Goal: Task Accomplishment & Management: Manage account settings

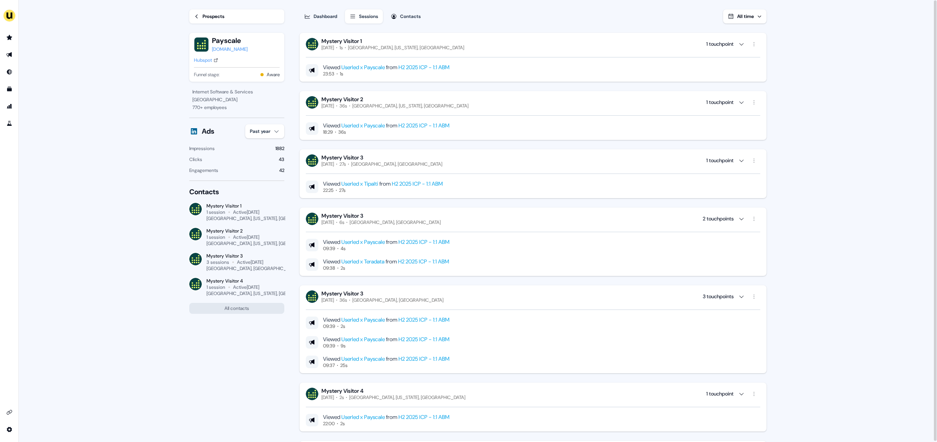
click at [208, 16] on div "Prospects" at bounding box center [213, 17] width 22 height 8
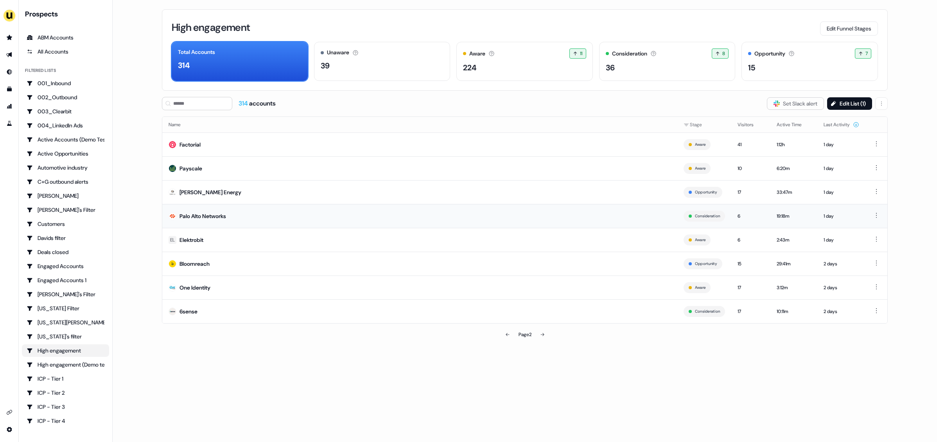
click at [200, 213] on div "Palo Alto Networks" at bounding box center [202, 216] width 47 height 8
click at [229, 238] on td "EL Elektrobit" at bounding box center [419, 240] width 515 height 24
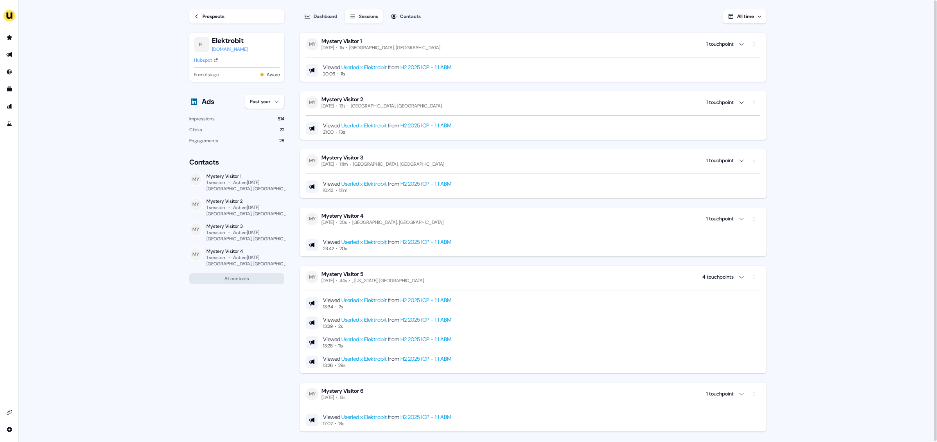
click at [207, 62] on div "Hubspot" at bounding box center [203, 60] width 18 height 8
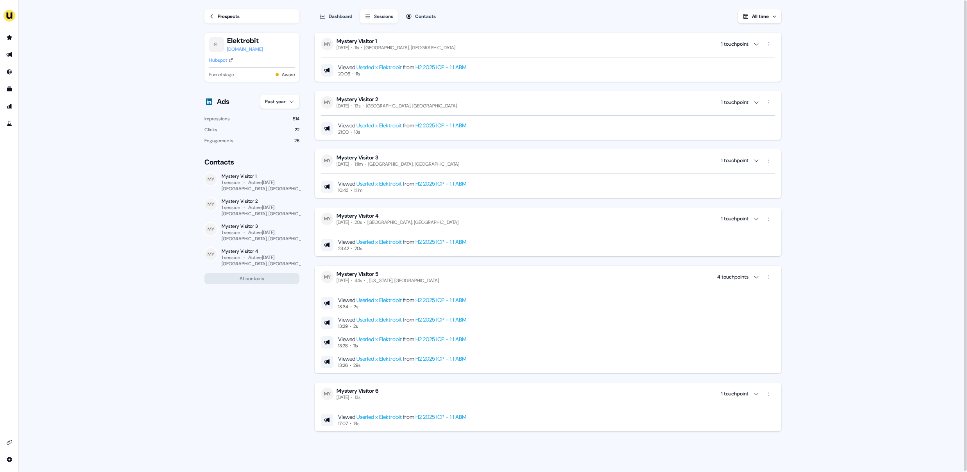
click at [219, 16] on div "Prospects" at bounding box center [229, 17] width 22 height 8
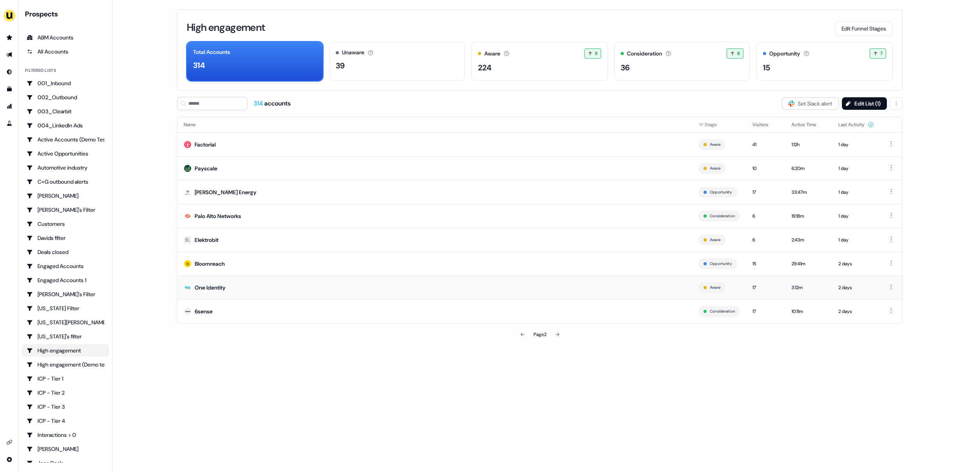
click at [287, 291] on td "One Identity" at bounding box center [434, 288] width 515 height 24
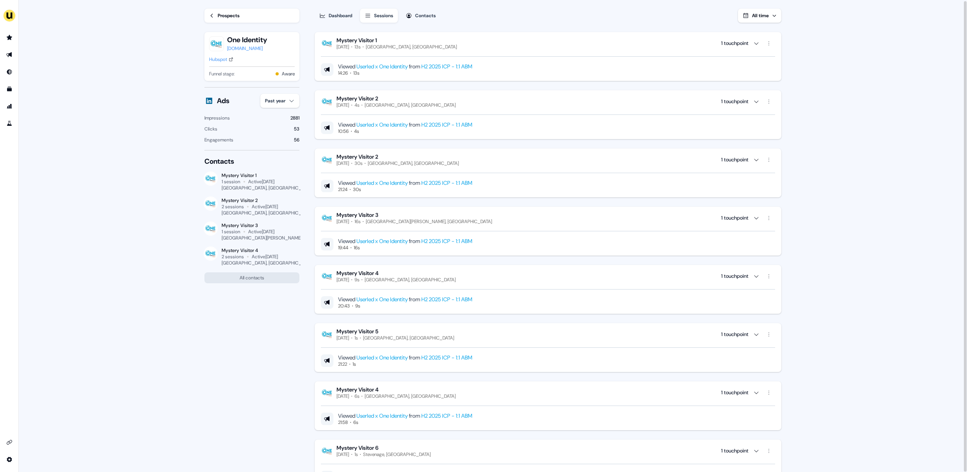
click at [223, 61] on div "Hubspot" at bounding box center [218, 60] width 18 height 8
click at [228, 18] on div "Prospects" at bounding box center [229, 16] width 22 height 8
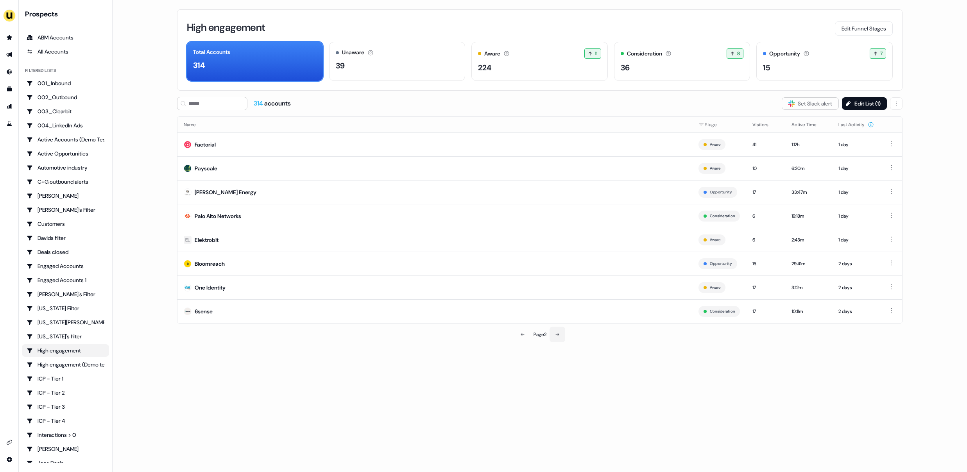
click at [562, 333] on button at bounding box center [558, 335] width 16 height 16
click at [256, 241] on td "SolarWinds" at bounding box center [434, 240] width 515 height 24
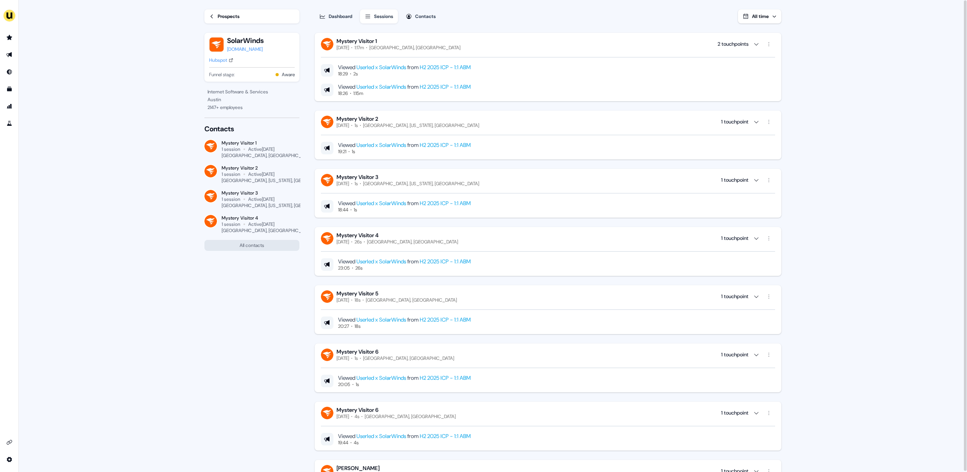
click at [221, 61] on div "Hubspot" at bounding box center [218, 60] width 18 height 8
click at [249, 13] on link "Prospects" at bounding box center [251, 16] width 95 height 14
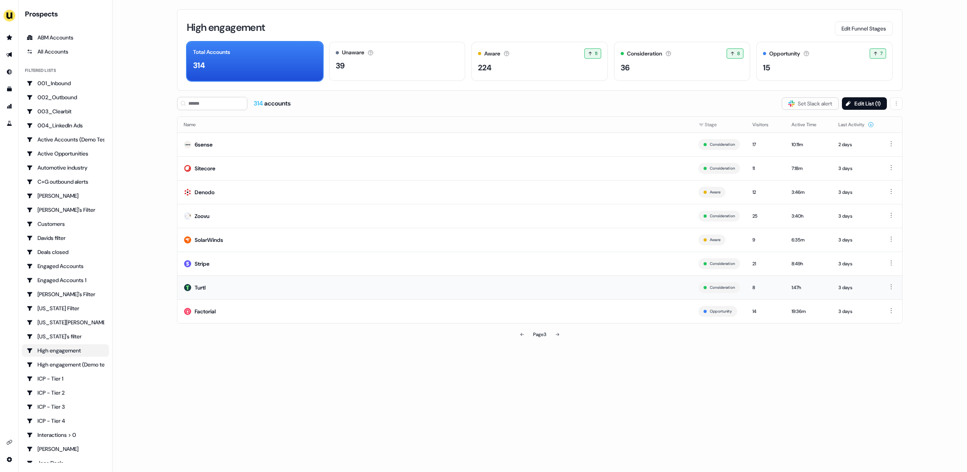
click at [477, 287] on td "Turtl" at bounding box center [434, 288] width 515 height 24
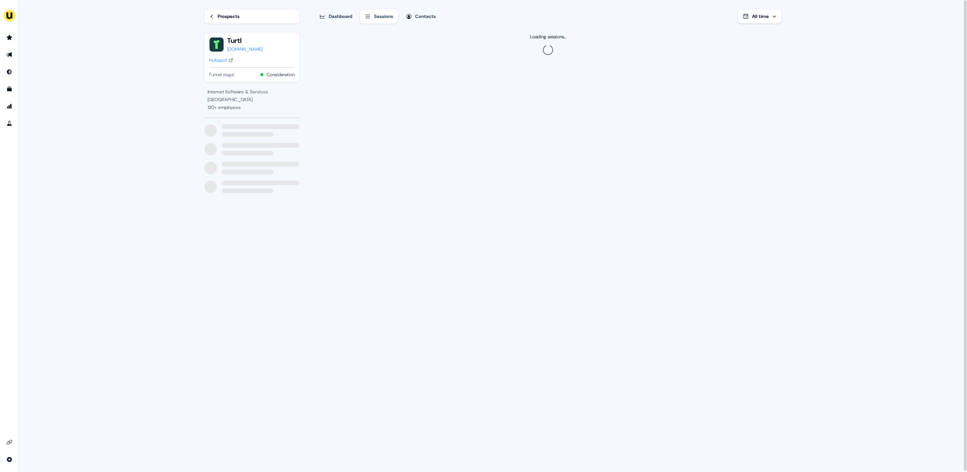
click at [217, 62] on div "Hubspot" at bounding box center [218, 60] width 18 height 8
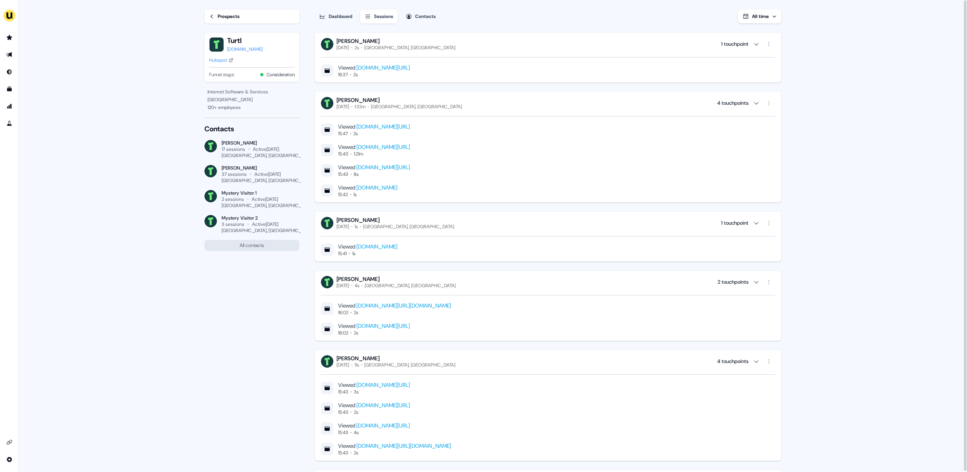
click at [222, 17] on div "Prospects" at bounding box center [229, 17] width 22 height 8
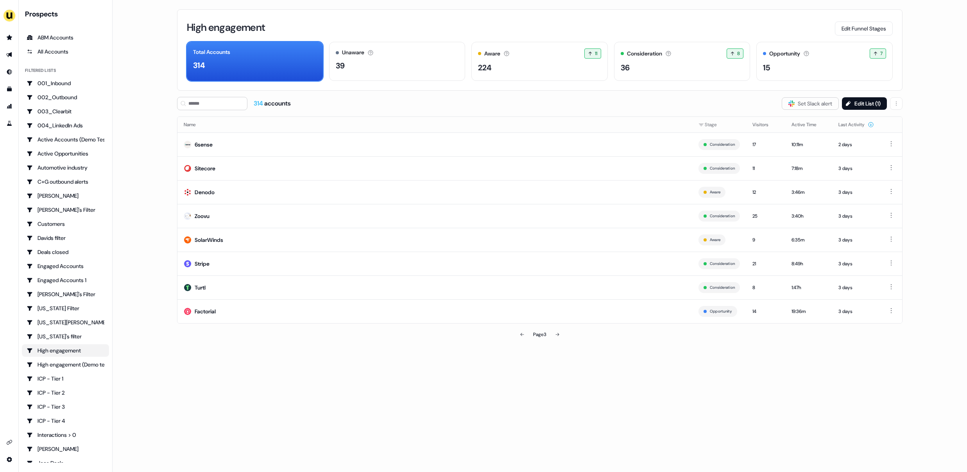
click at [546, 333] on div "Page 3" at bounding box center [539, 335] width 13 height 8
click at [555, 336] on icon at bounding box center [557, 334] width 5 height 5
click at [288, 211] on td "Unmind" at bounding box center [434, 216] width 515 height 24
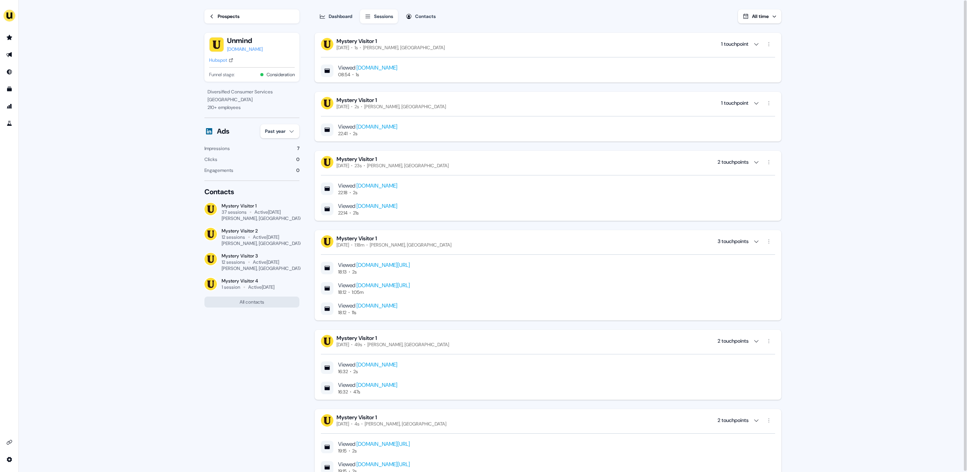
click at [252, 47] on div "unmind.com" at bounding box center [245, 49] width 36 height 8
click at [224, 59] on div "Hubspot" at bounding box center [218, 60] width 18 height 8
click at [242, 17] on link "Prospects" at bounding box center [251, 16] width 95 height 14
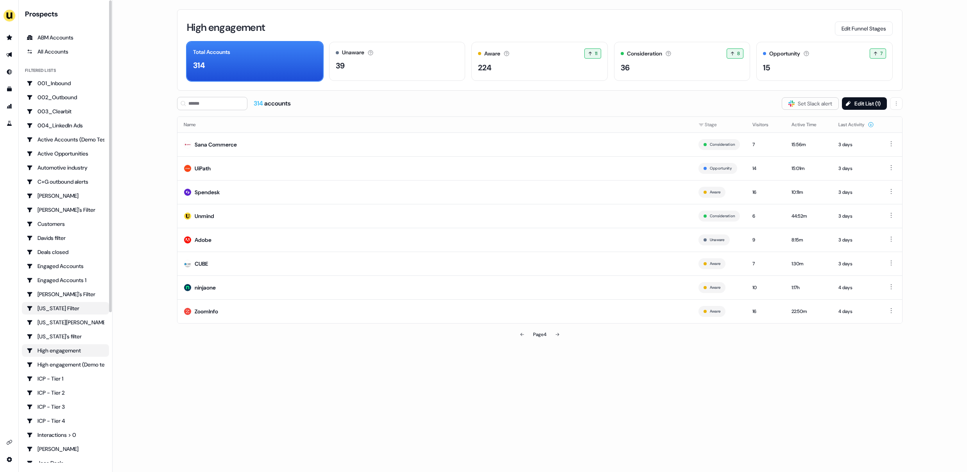
click at [54, 309] on div "Georgia Filter" at bounding box center [66, 308] width 78 height 8
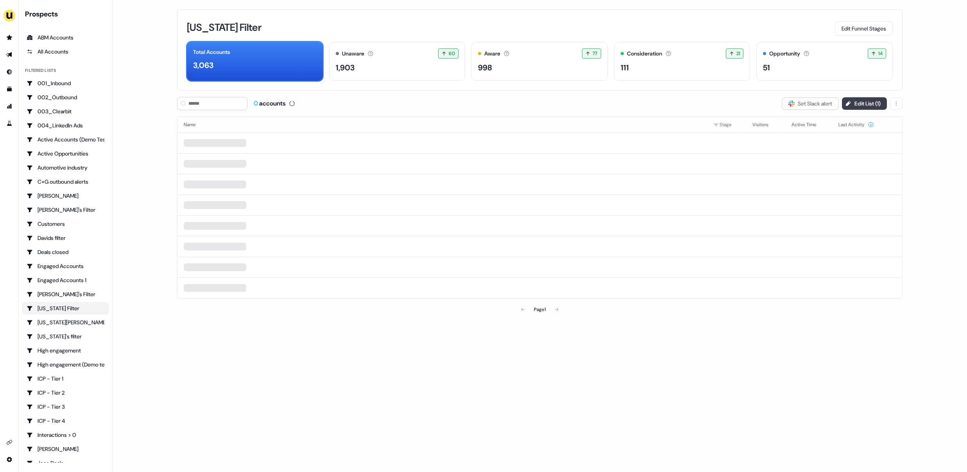
click at [851, 107] on button "Edit List ( 1 )" at bounding box center [864, 103] width 45 height 13
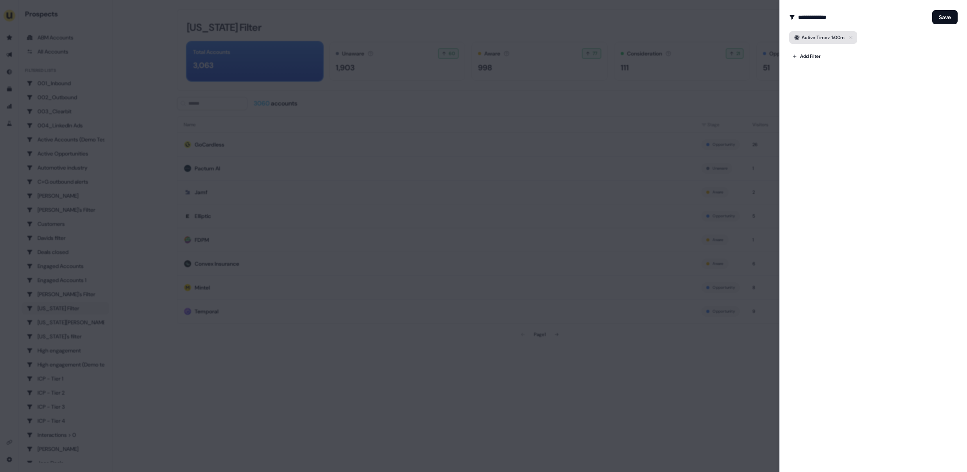
click at [825, 39] on div "Active Time > 1:00m" at bounding box center [823, 38] width 43 height 8
click at [819, 62] on input "**" at bounding box center [831, 63] width 34 height 13
click at [820, 64] on input "**" at bounding box center [831, 63] width 34 height 13
type input "**"
click at [883, 98] on div "**********" at bounding box center [873, 236] width 188 height 472
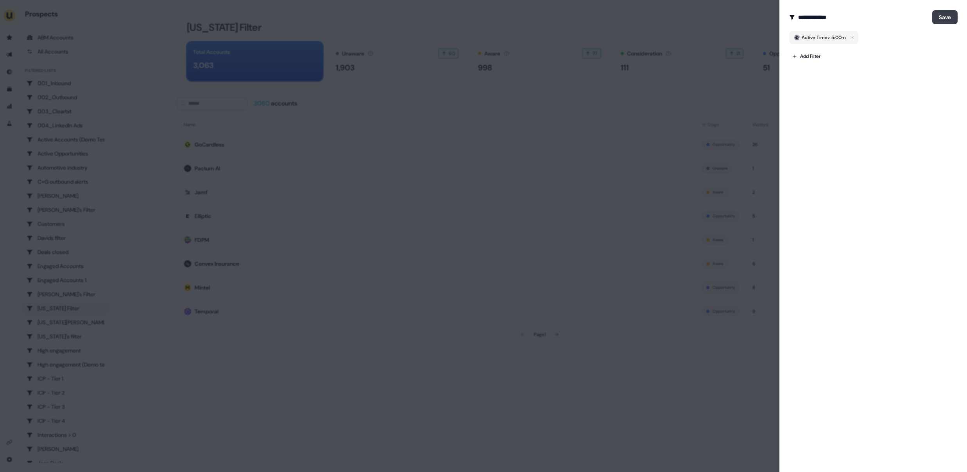
click at [936, 11] on button "Save" at bounding box center [944, 17] width 25 height 14
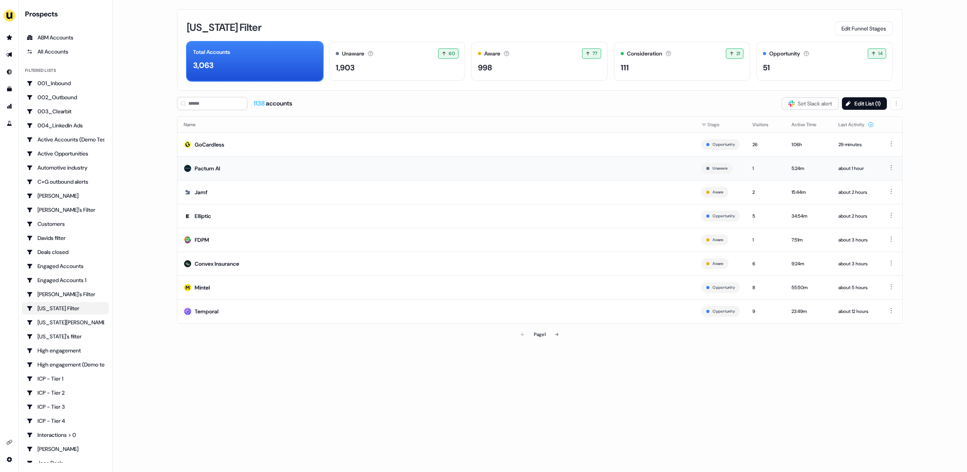
click at [217, 170] on div "Pactum AI" at bounding box center [207, 169] width 25 height 8
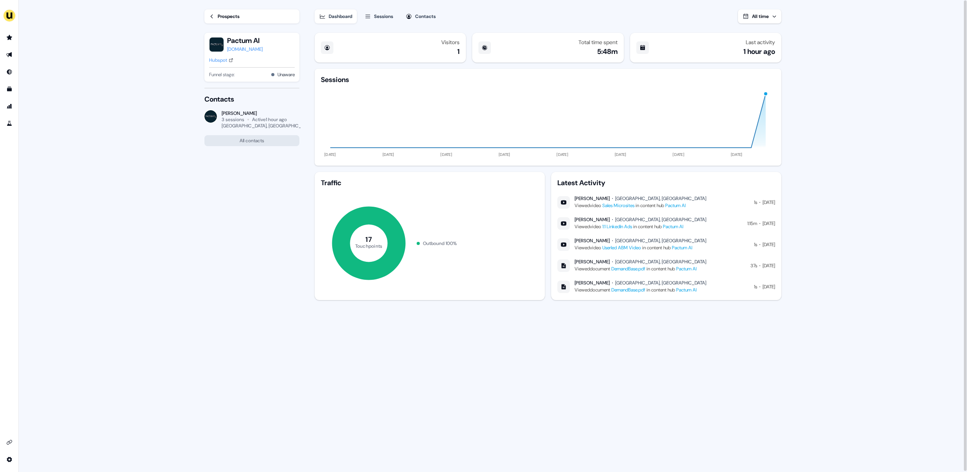
click at [383, 19] on div "Sessions" at bounding box center [383, 17] width 19 height 8
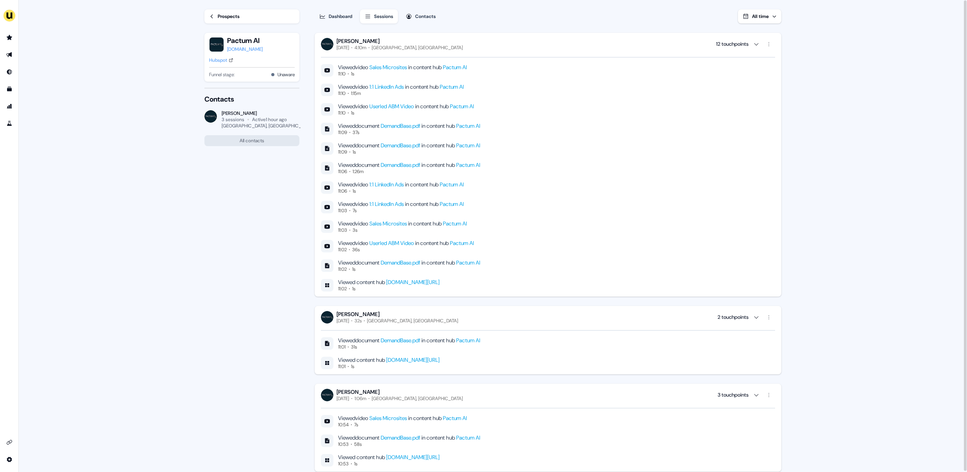
click at [218, 21] on link "Prospects" at bounding box center [251, 16] width 95 height 14
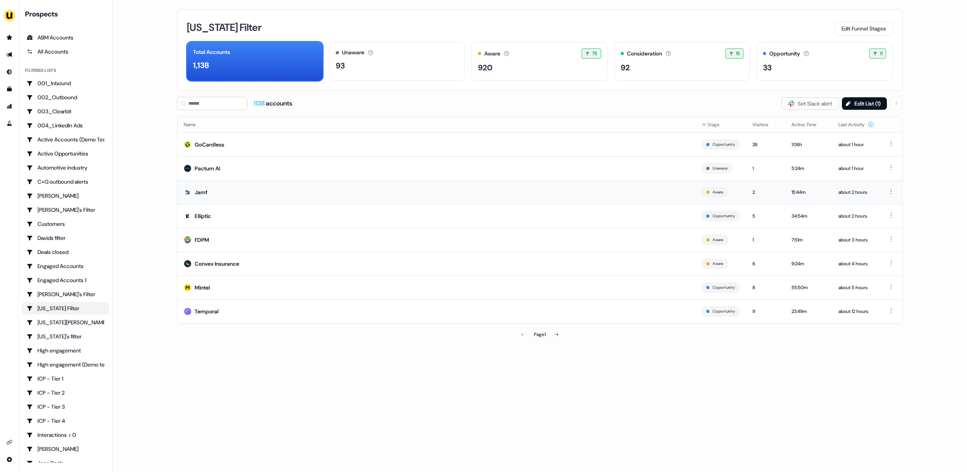
click at [258, 199] on td "Jamf" at bounding box center [436, 192] width 518 height 24
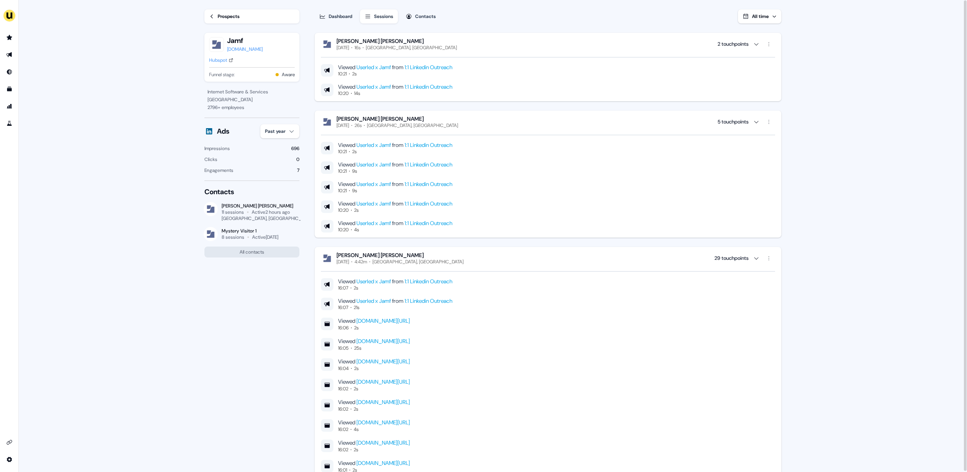
click at [232, 58] on icon at bounding box center [231, 60] width 5 height 5
click at [233, 15] on div "Prospects" at bounding box center [229, 17] width 22 height 8
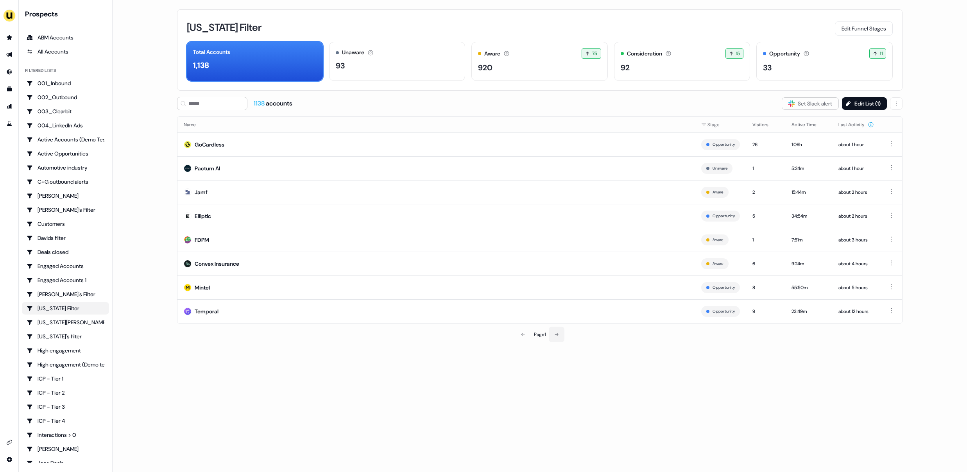
click at [560, 337] on button at bounding box center [557, 335] width 16 height 16
click at [571, 149] on td "CampaignLevel" at bounding box center [434, 145] width 515 height 24
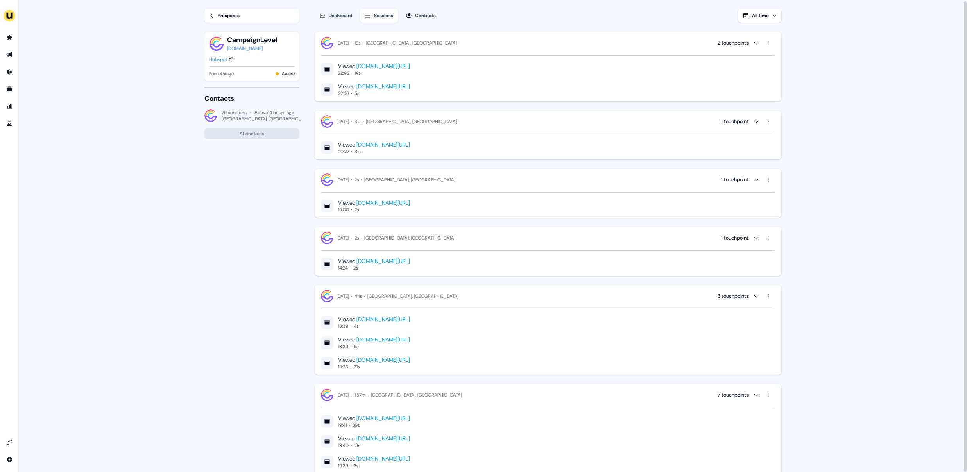
click at [221, 57] on div "Hubspot" at bounding box center [218, 60] width 18 height 8
click at [253, 48] on div "campaignlevel.com" at bounding box center [252, 49] width 50 height 8
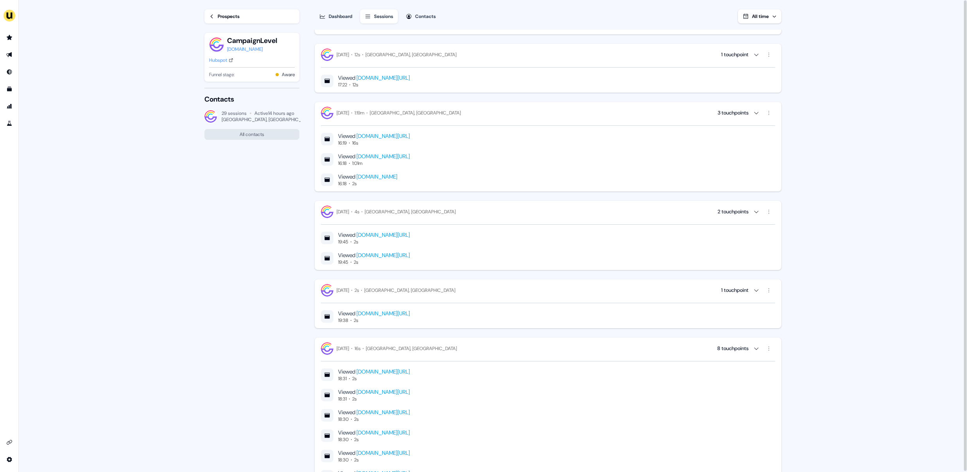
scroll to position [1536, 0]
click at [240, 14] on div "Prospects" at bounding box center [229, 17] width 22 height 8
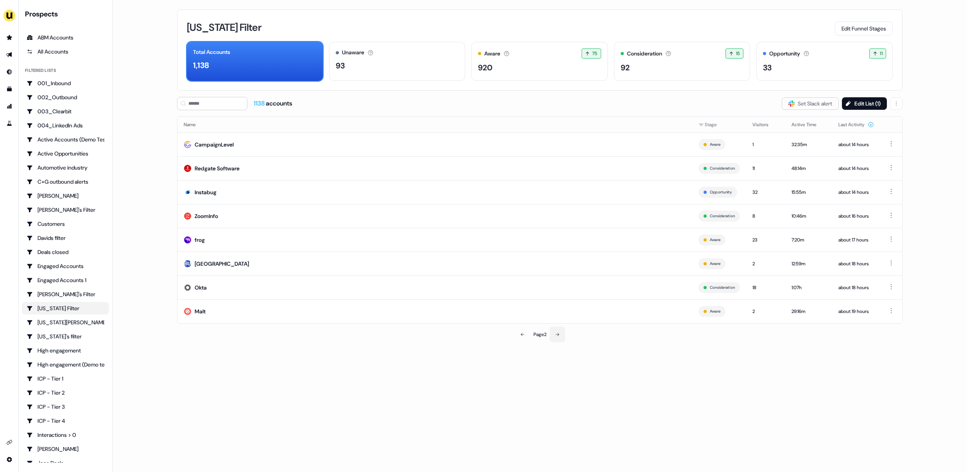
click at [562, 333] on button at bounding box center [558, 335] width 16 height 16
click at [559, 338] on button at bounding box center [558, 335] width 16 height 16
click at [541, 324] on div "Name Stage Visitors Active Time Last Activity Mision Futuro Academy Aware 1 1:0…" at bounding box center [539, 229] width 725 height 226
click at [532, 316] on td "Millercoors" at bounding box center [434, 311] width 515 height 24
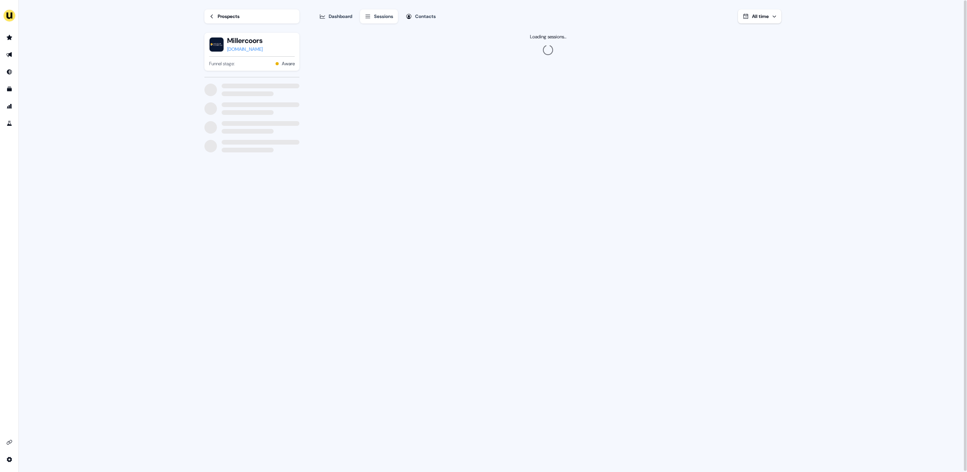
click at [262, 53] on div "millercoors.com" at bounding box center [245, 49] width 36 height 8
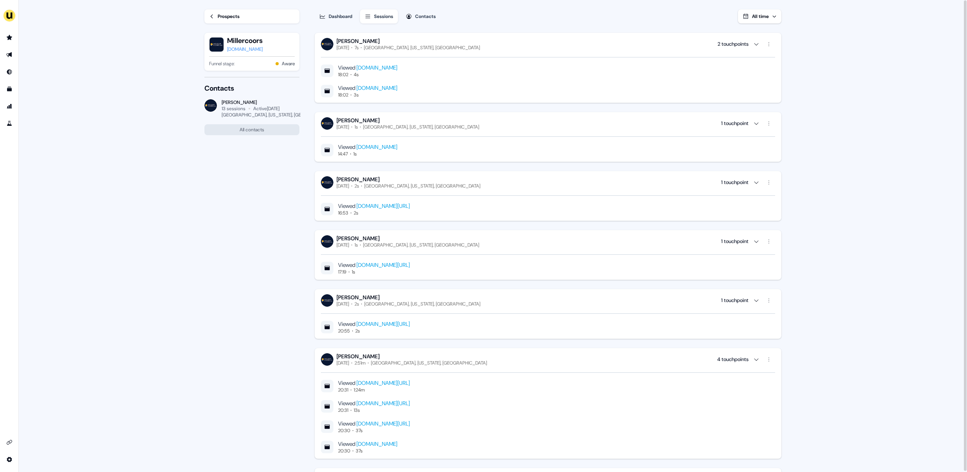
click at [231, 20] on div "Prospects" at bounding box center [229, 17] width 22 height 8
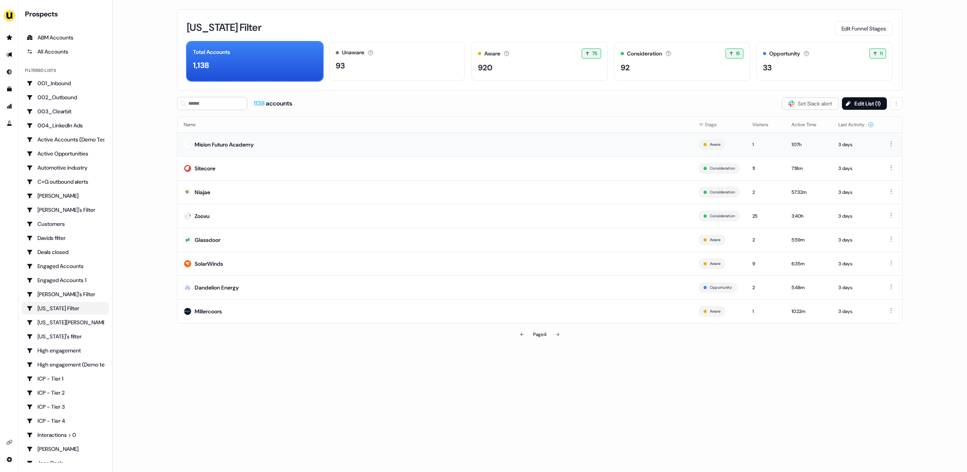
click at [330, 151] on td "Mision Futuro Academy" at bounding box center [434, 145] width 515 height 24
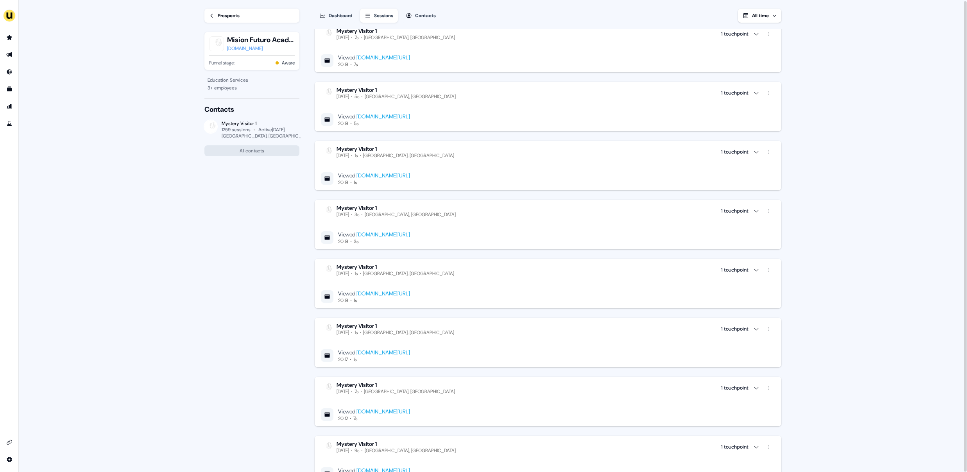
scroll to position [699, 0]
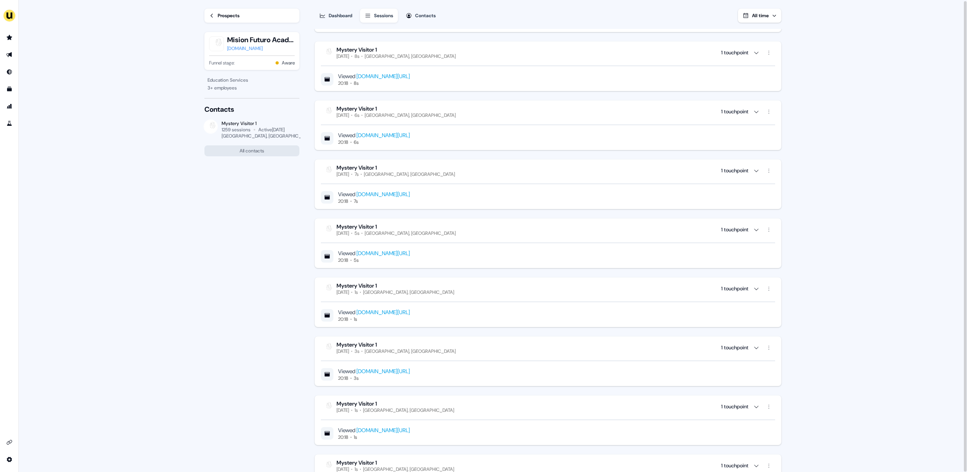
click at [235, 46] on div "misionfuturoacademy.com" at bounding box center [261, 49] width 68 height 8
click at [235, 18] on div "Prospects" at bounding box center [229, 16] width 22 height 8
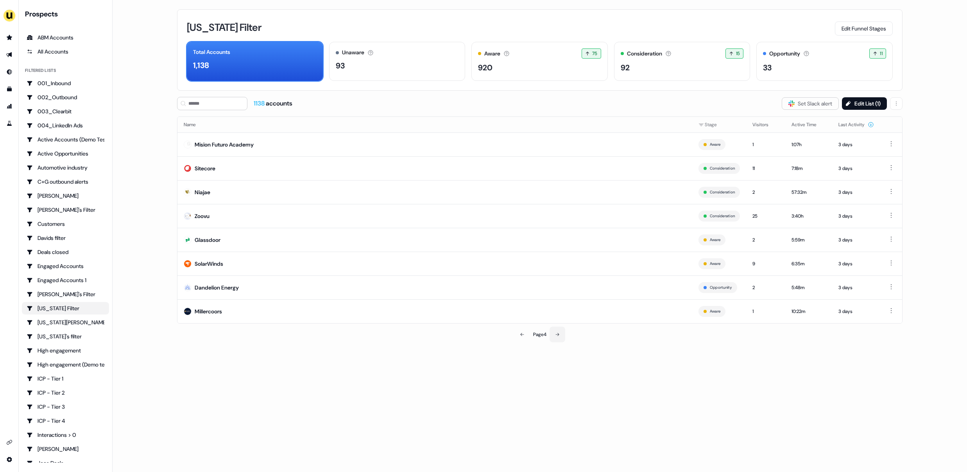
click at [558, 337] on button at bounding box center [558, 335] width 16 height 16
click at [377, 222] on td "Emplifi" at bounding box center [434, 216] width 515 height 24
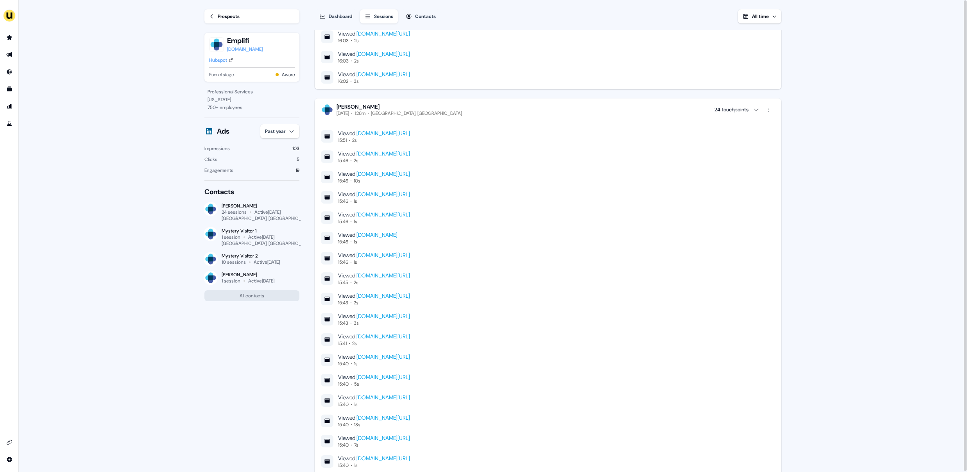
scroll to position [98, 0]
click at [224, 59] on div "Hubspot" at bounding box center [218, 60] width 18 height 8
click at [224, 17] on div "Prospects" at bounding box center [229, 17] width 22 height 8
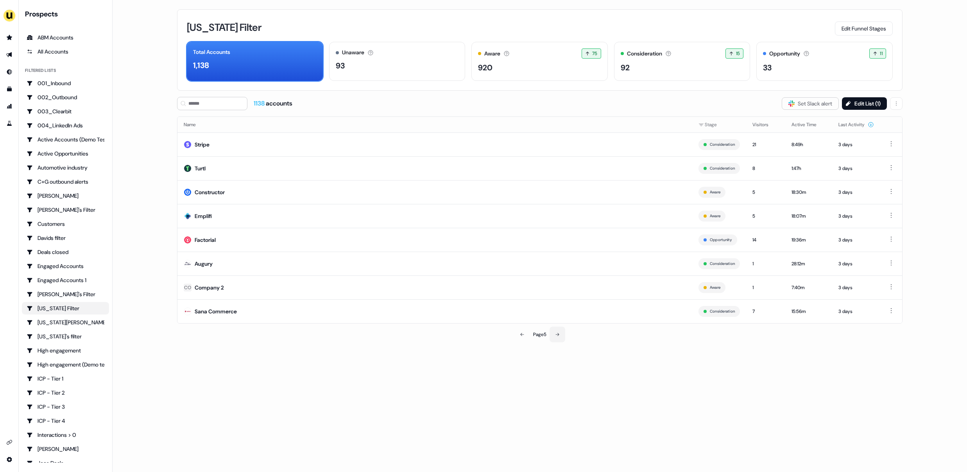
click at [560, 336] on button at bounding box center [558, 335] width 16 height 16
click at [281, 291] on td "Algomo" at bounding box center [434, 288] width 515 height 24
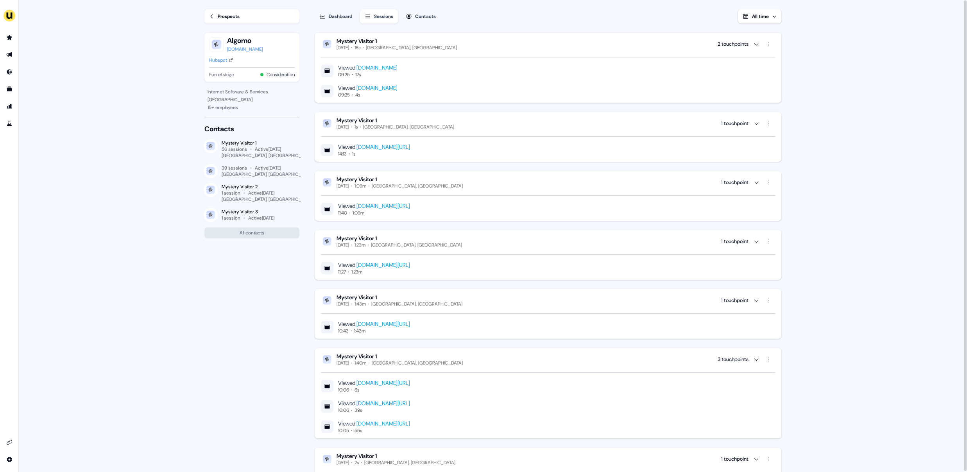
click at [216, 63] on div "Hubspot" at bounding box center [218, 60] width 18 height 8
click at [226, 18] on div "Prospects" at bounding box center [229, 17] width 22 height 8
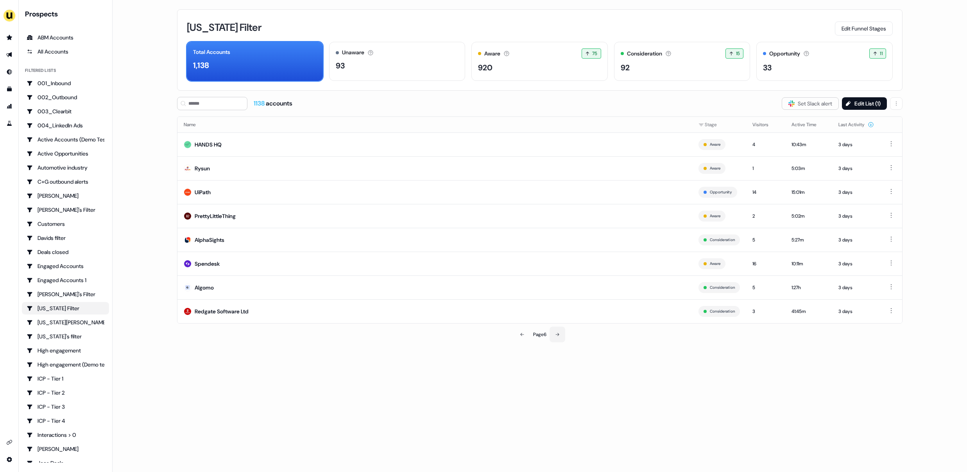
click at [561, 337] on button at bounding box center [558, 335] width 16 height 16
click at [205, 269] on td "Cyble" at bounding box center [434, 264] width 515 height 24
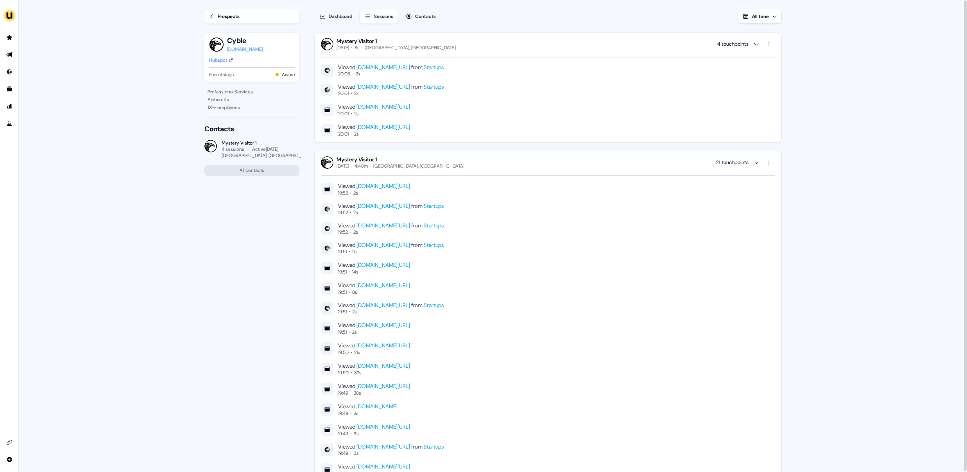
click at [218, 64] on div "Hubspot" at bounding box center [218, 60] width 18 height 8
click at [223, 19] on div "Prospects" at bounding box center [229, 17] width 22 height 8
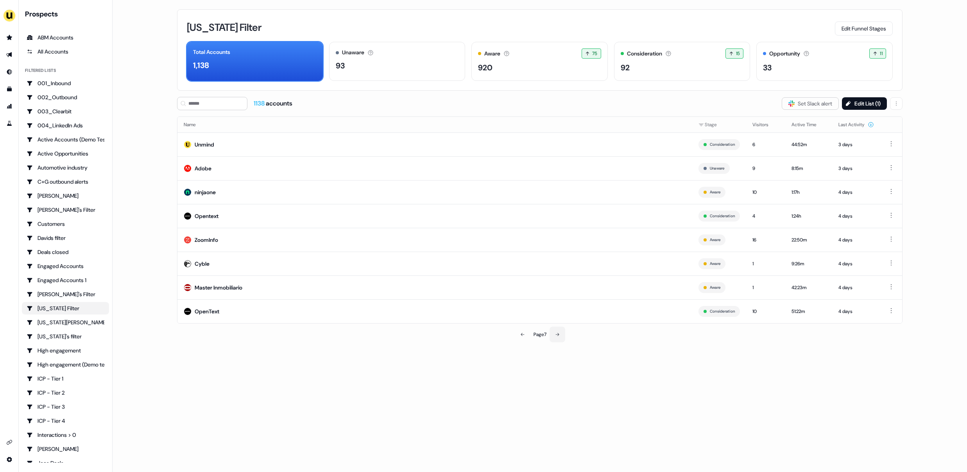
click at [554, 332] on button at bounding box center [558, 335] width 16 height 16
click at [279, 242] on td "Checkout.com" at bounding box center [434, 240] width 515 height 24
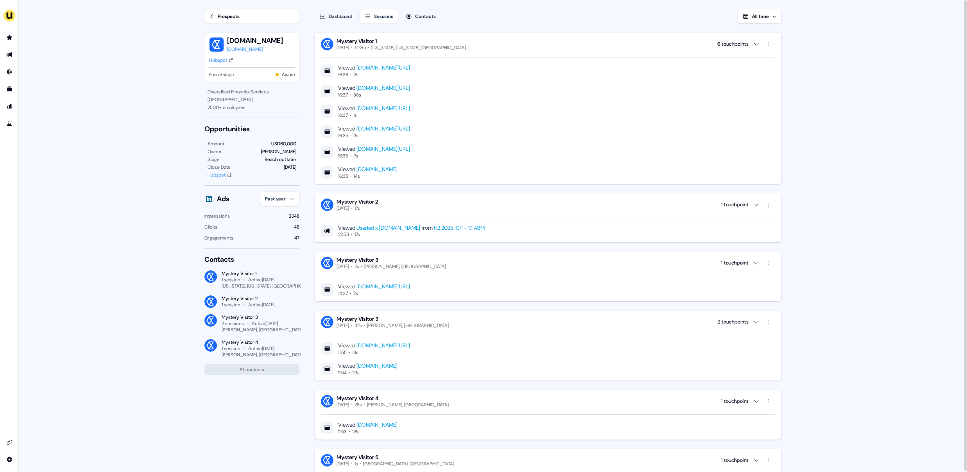
click at [256, 14] on link "Prospects" at bounding box center [251, 16] width 95 height 14
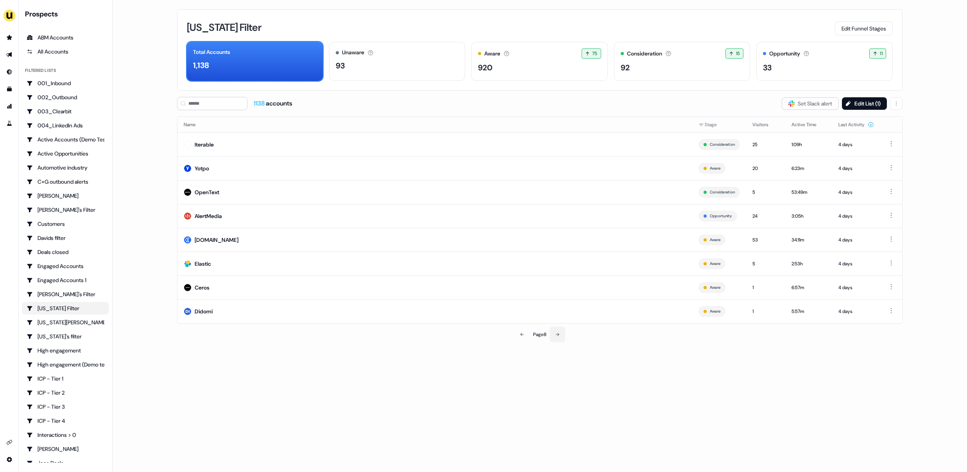
click at [554, 335] on button at bounding box center [558, 335] width 16 height 16
click at [252, 195] on td "Ecologi" at bounding box center [434, 192] width 515 height 24
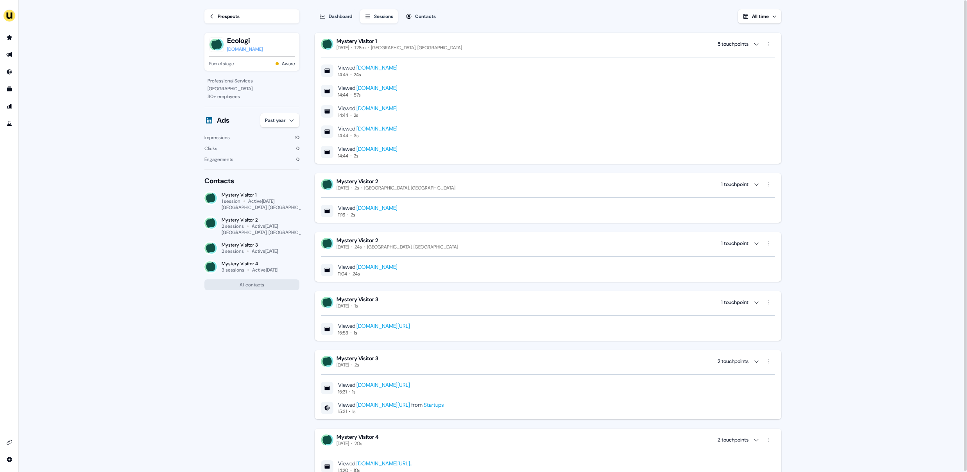
click at [236, 51] on div "ecologi.com" at bounding box center [245, 49] width 36 height 8
click at [277, 13] on link "Prospects" at bounding box center [251, 16] width 95 height 14
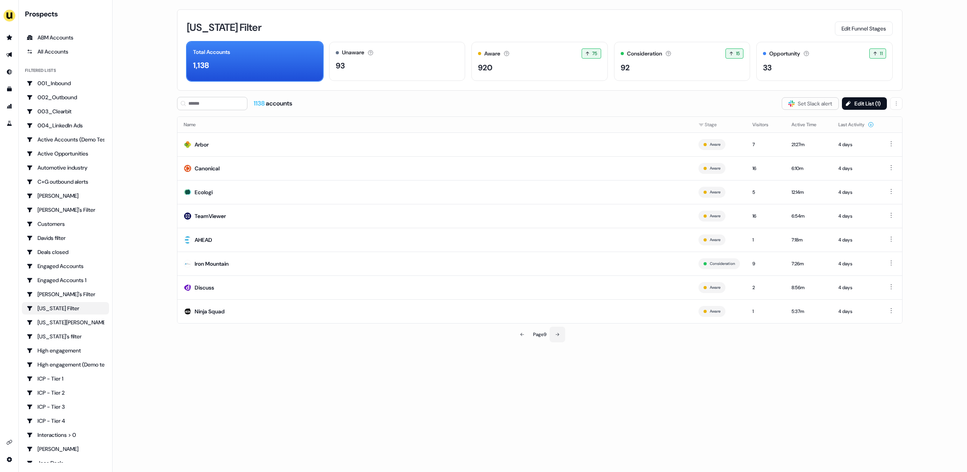
click at [559, 341] on button at bounding box center [558, 335] width 16 height 16
click at [564, 337] on button at bounding box center [558, 335] width 16 height 16
click at [220, 190] on div "Contentsquare" at bounding box center [214, 192] width 38 height 8
click at [559, 338] on button at bounding box center [558, 335] width 16 height 16
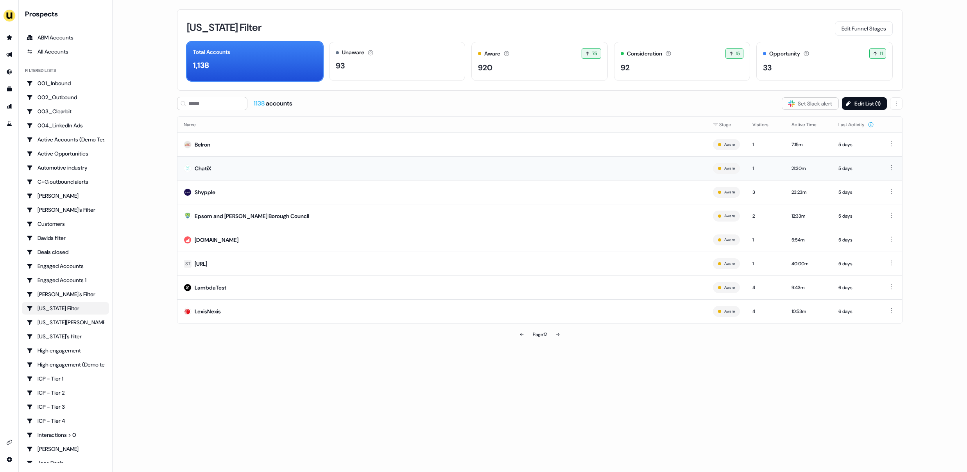
click at [199, 172] on td "ChatiX" at bounding box center [441, 168] width 529 height 24
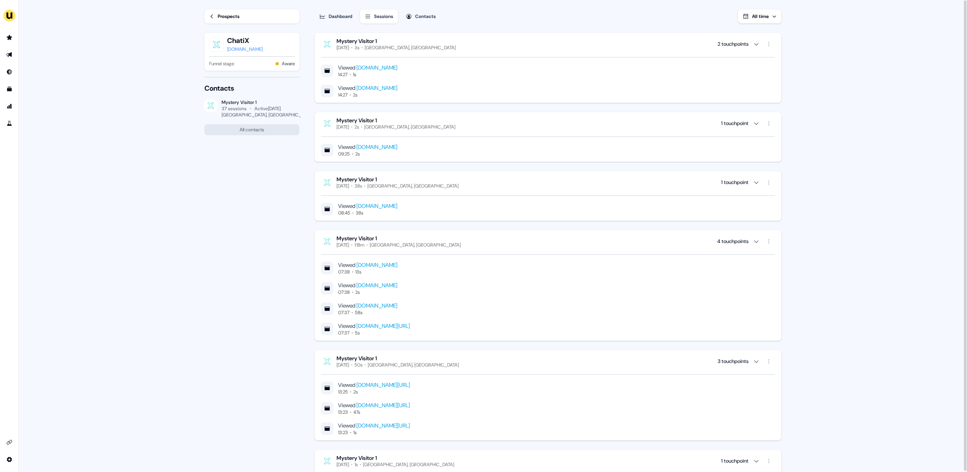
click at [232, 48] on div "chatix.nl" at bounding box center [245, 49] width 36 height 8
click at [226, 16] on div "Prospects" at bounding box center [229, 17] width 22 height 8
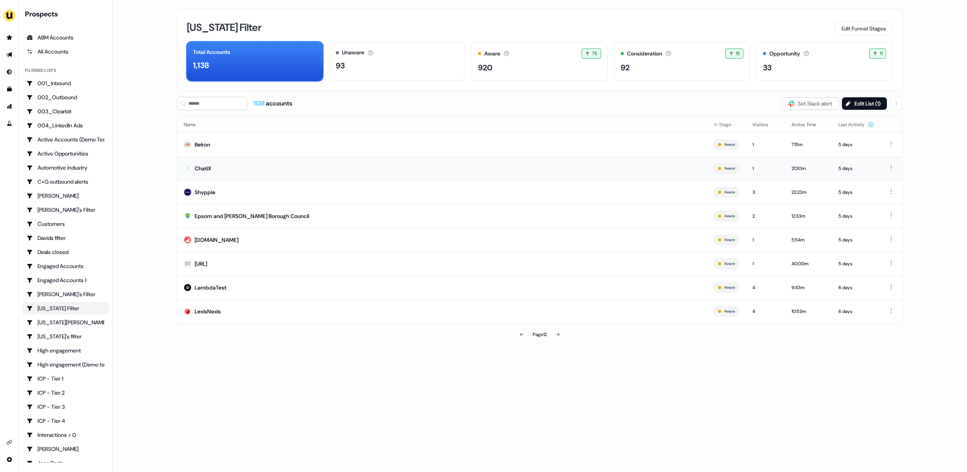
click at [215, 167] on td "ChatiX" at bounding box center [441, 168] width 529 height 24
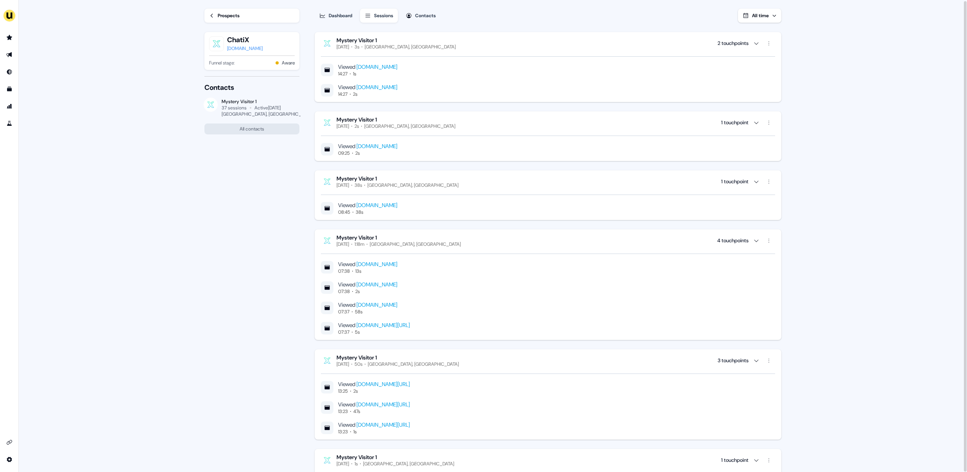
click at [252, 18] on link "Prospects" at bounding box center [251, 16] width 95 height 14
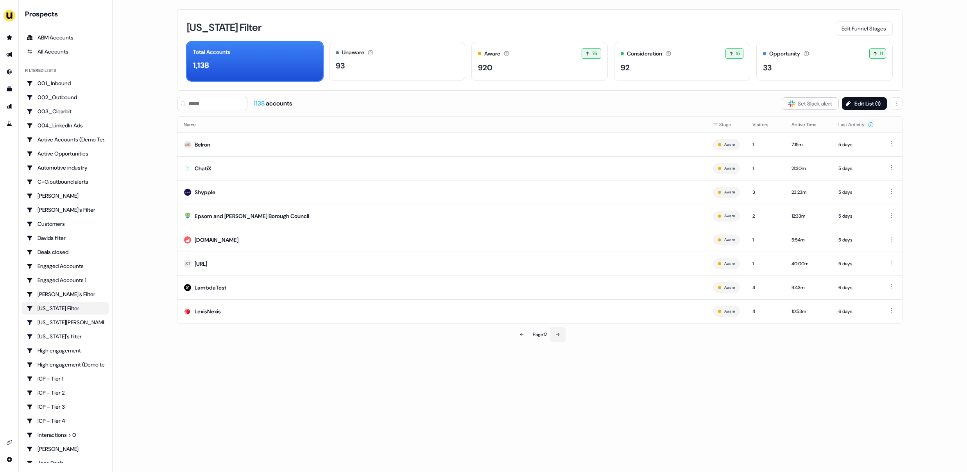
click at [563, 339] on button at bounding box center [558, 335] width 16 height 16
click at [388, 240] on td "IM Impel" at bounding box center [434, 240] width 515 height 24
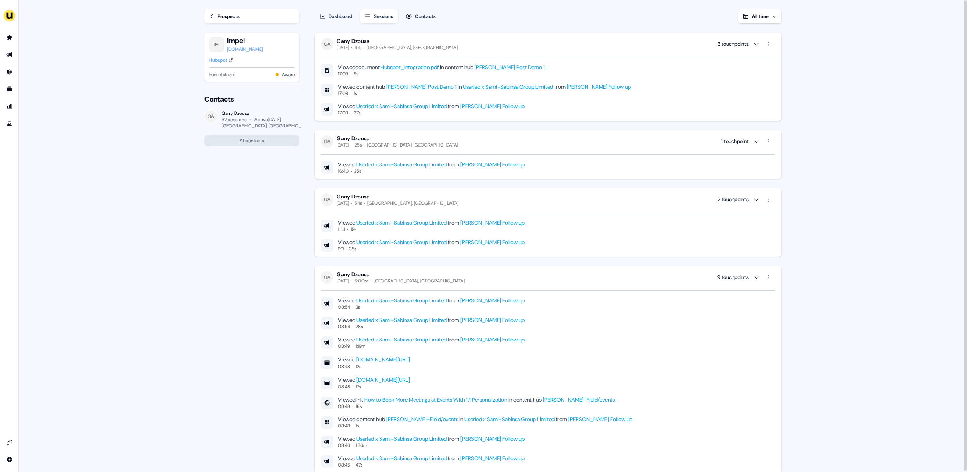
click at [233, 19] on div "Prospects" at bounding box center [229, 17] width 22 height 8
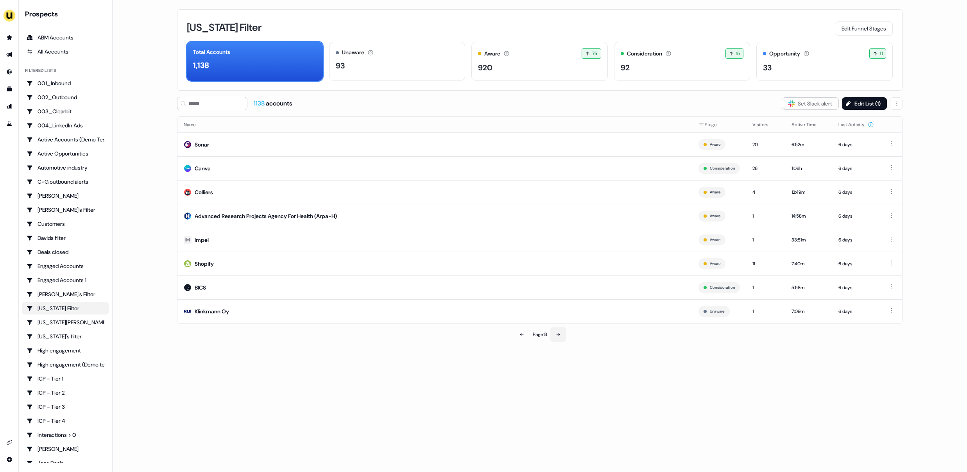
click at [559, 336] on icon at bounding box center [558, 334] width 5 height 5
click at [562, 335] on button at bounding box center [558, 335] width 16 height 16
click at [850, 29] on button "Edit Funnel Stages" at bounding box center [864, 28] width 58 height 14
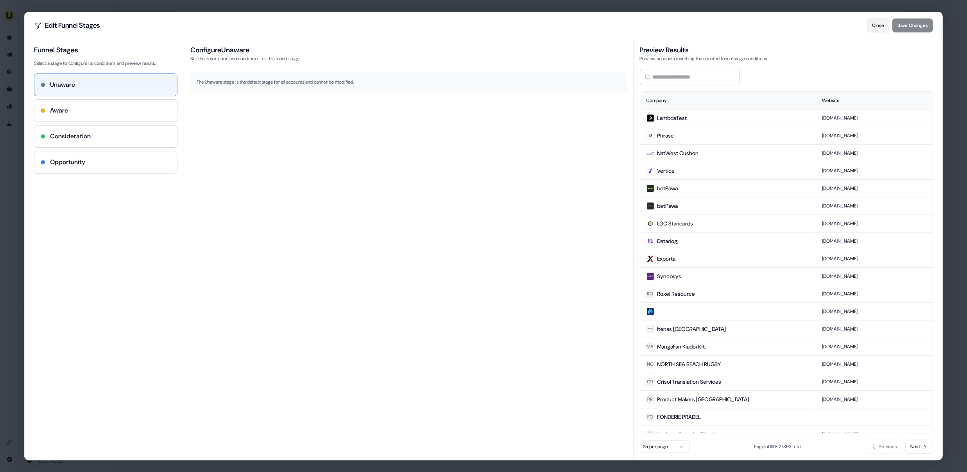
click at [869, 27] on button "Close" at bounding box center [878, 25] width 22 height 14
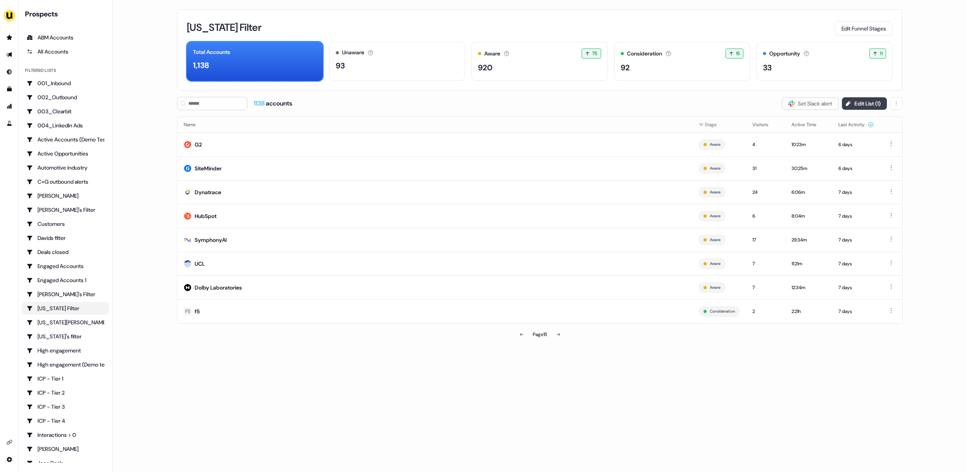
click at [859, 97] on button "Edit List ( 1 )" at bounding box center [864, 103] width 45 height 13
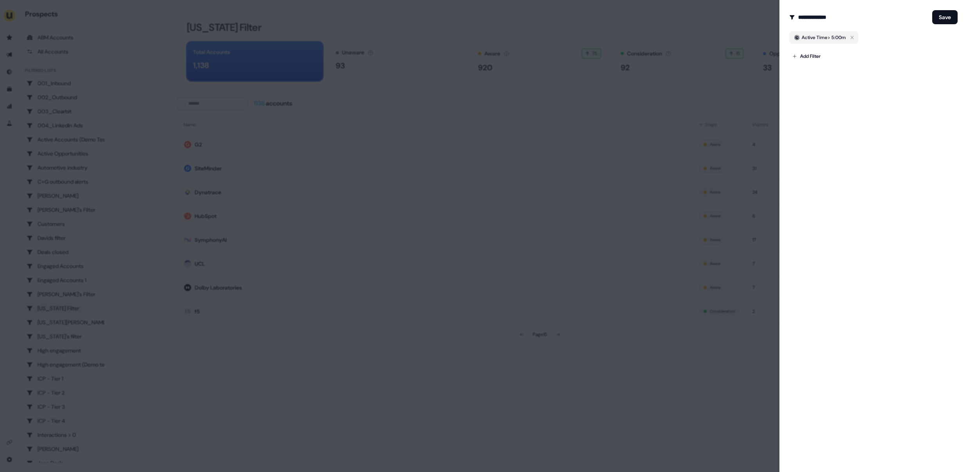
click at [825, 51] on div "Add Filter" at bounding box center [873, 55] width 168 height 16
click at [813, 52] on body "For the best experience switch devices to a bigger screen. Go to Userled.io Pro…" at bounding box center [483, 236] width 967 height 472
click at [814, 175] on span "Weekly Visitors" at bounding box center [817, 176] width 33 height 6
click at [843, 56] on icon "button" at bounding box center [840, 52] width 9 height 9
click at [807, 55] on body "For the best experience switch devices to a bigger screen. Go to Userled.io Pro…" at bounding box center [483, 236] width 967 height 472
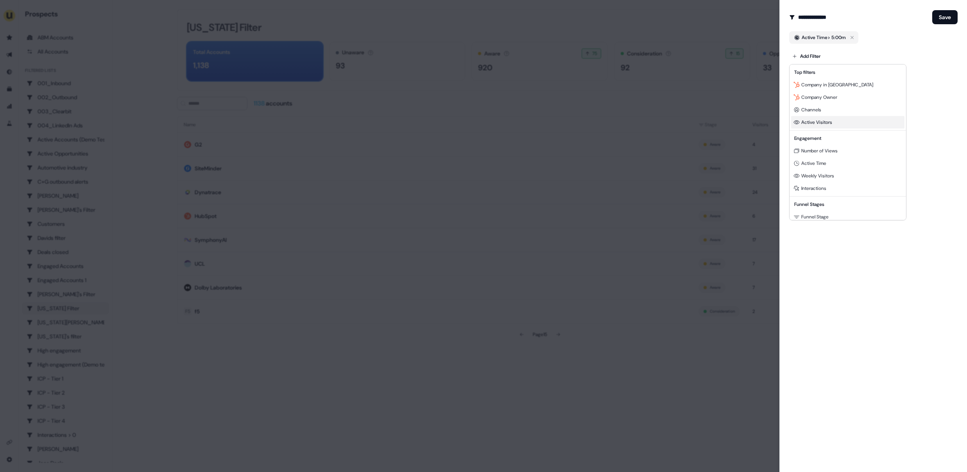
click at [811, 118] on div "Active Visitors" at bounding box center [847, 122] width 113 height 13
click at [808, 77] on icon "button" at bounding box center [804, 78] width 9 height 6
click at [855, 74] on input "text" at bounding box center [849, 78] width 57 height 13
click at [817, 77] on button "button" at bounding box center [805, 78] width 25 height 13
select select "**"
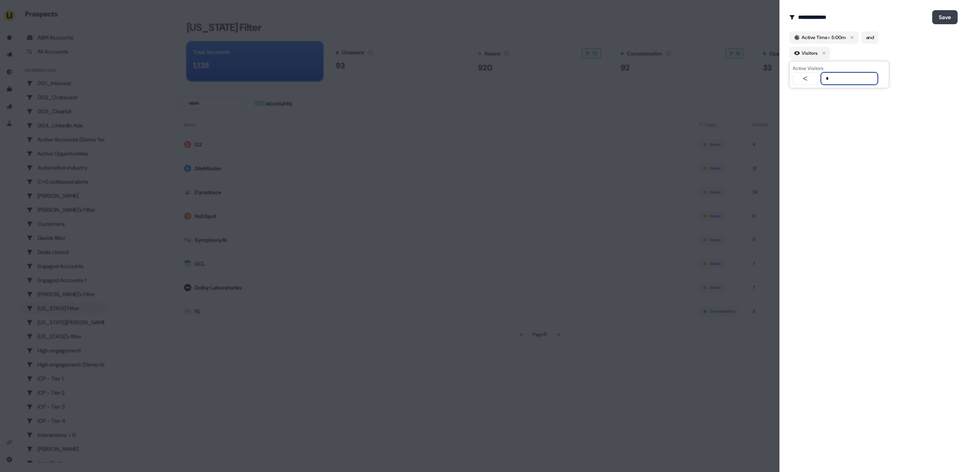
type input "*"
click at [936, 21] on button "Save" at bounding box center [944, 17] width 25 height 14
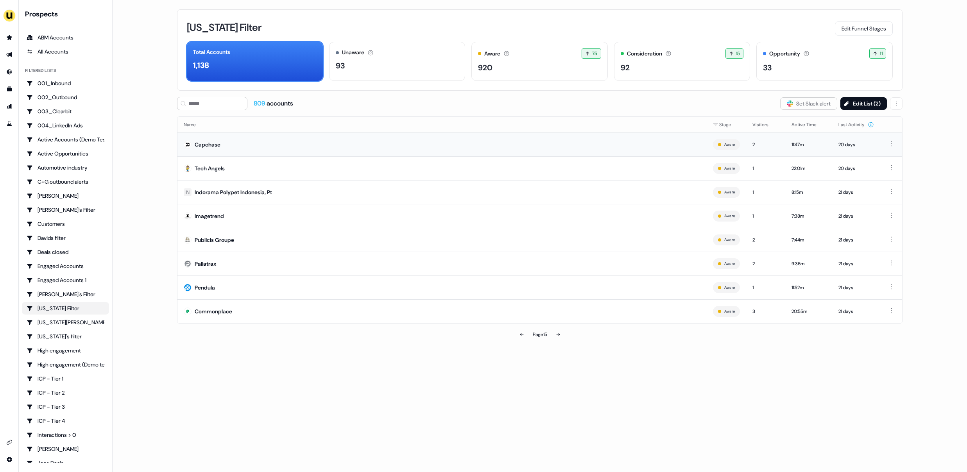
click at [345, 150] on td "Capchase" at bounding box center [441, 145] width 529 height 24
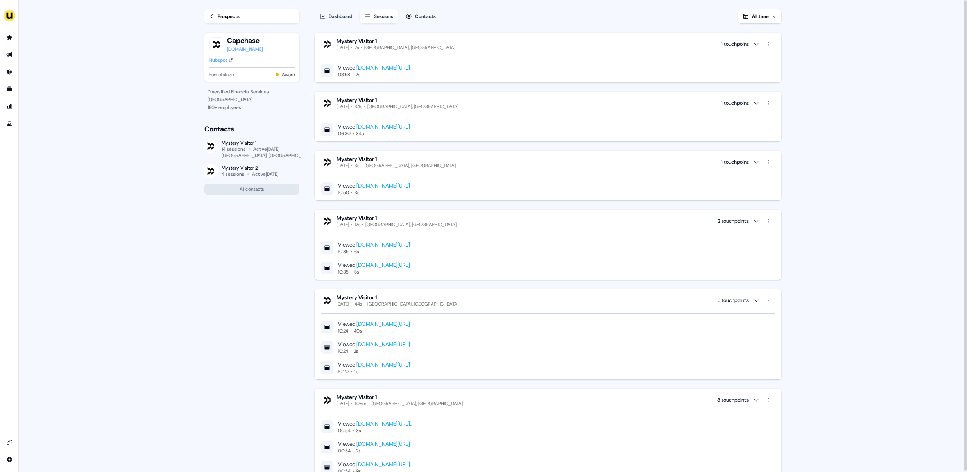
click at [222, 59] on div "Hubspot" at bounding box center [218, 60] width 18 height 8
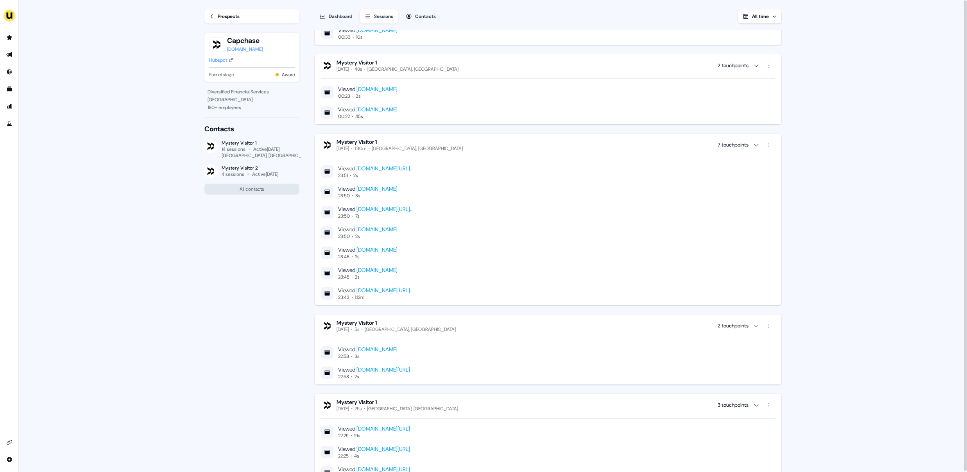
scroll to position [660, 0]
